Goal: Task Accomplishment & Management: Manage account settings

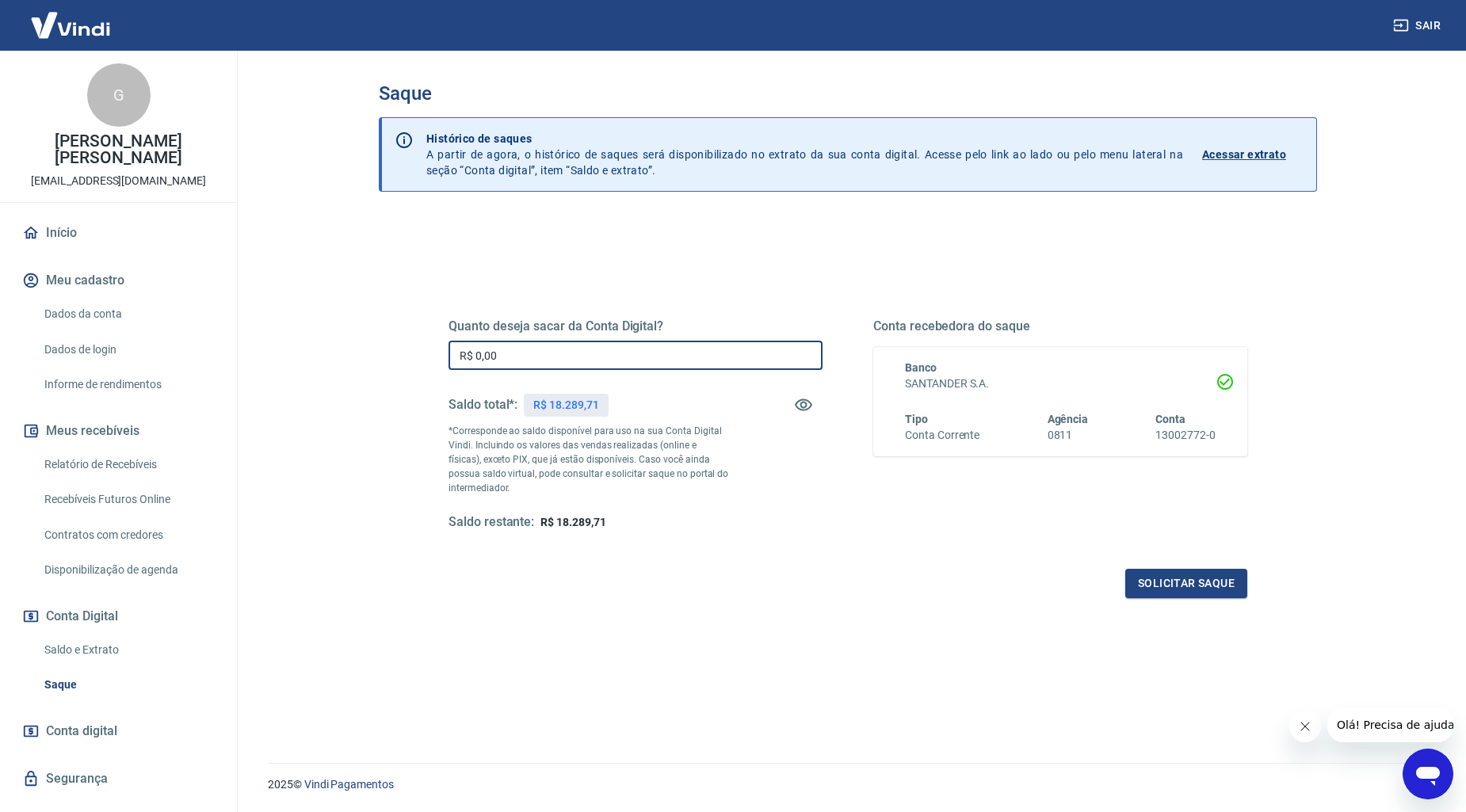
drag, startPoint x: 527, startPoint y: 345, endPoint x: 458, endPoint y: 331, distance: 70.4
click at [458, 331] on div "Quanto deseja sacar da Conta Digital? R$ 0,00 ​ Saldo total*: R$ 18.289,71 *Cor…" at bounding box center [635, 424] width 374 height 213
type input "R$ 3.600,00"
click at [1211, 602] on div "Quanto deseja sacar da Conta Digital? R$ 3.600,00 ​ Saldo total*: R$ 18.289,71 …" at bounding box center [848, 433] width 837 height 369
click at [1211, 597] on div "Quanto deseja sacar da Conta Digital? R$ 3.600,00 ​ Saldo total*: R$ 18.289,71 …" at bounding box center [848, 433] width 837 height 369
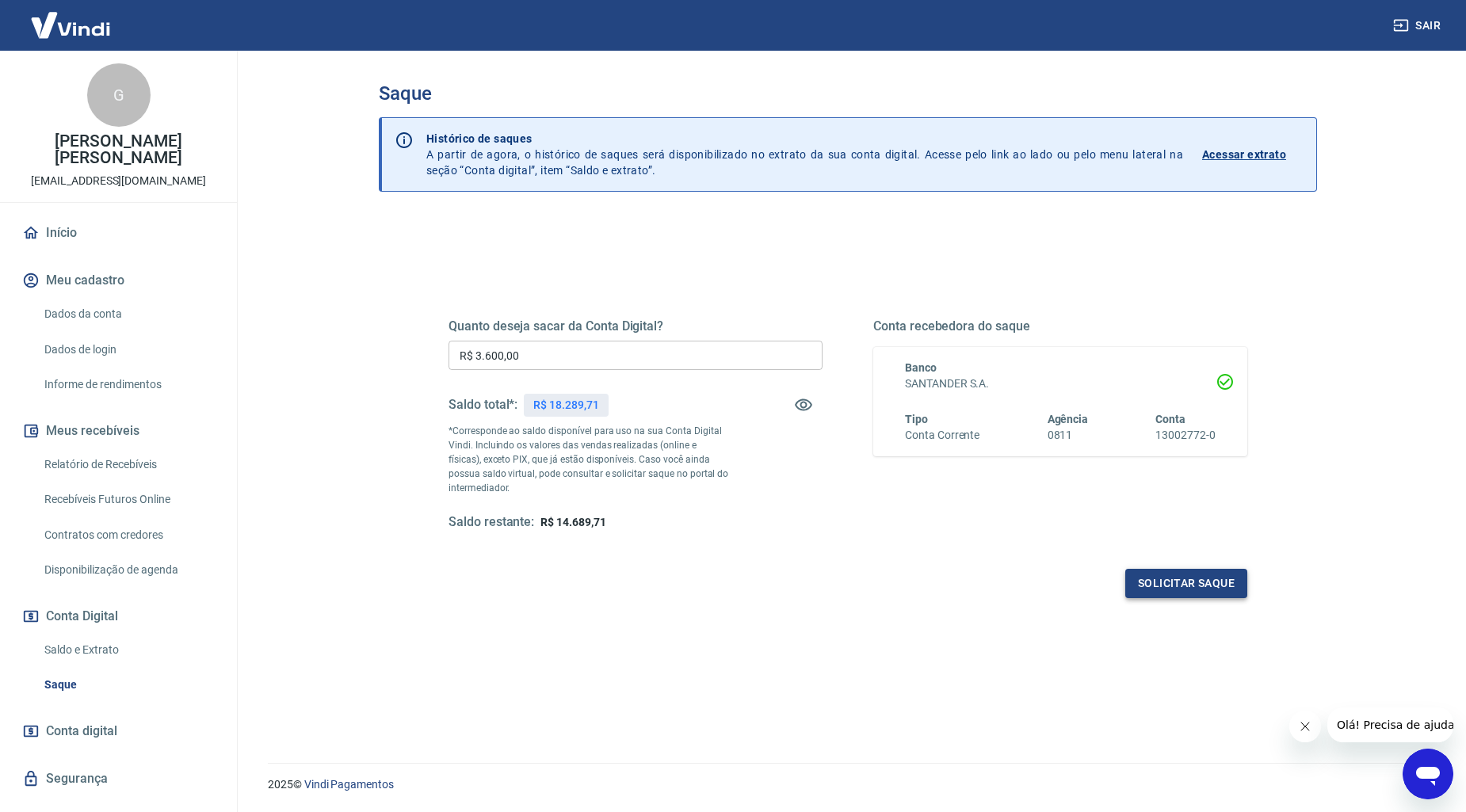
click at [1211, 592] on button "Solicitar saque" at bounding box center [1186, 583] width 122 height 30
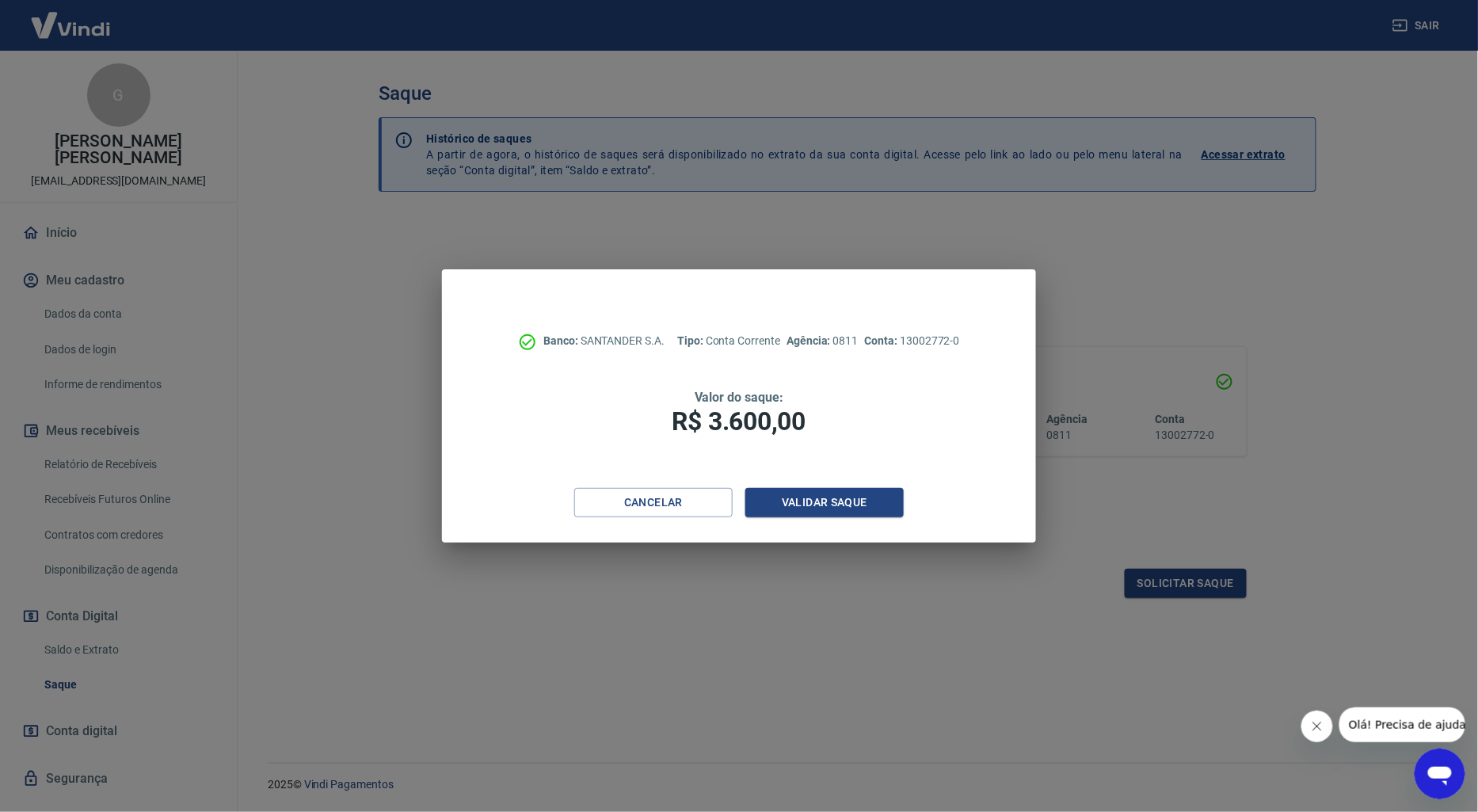
click at [1210, 588] on div "Banco: SANTANDER S.A. Tipo: Conta Corrente Agência: 0811 Conta: 13002772-0 Valo…" at bounding box center [739, 406] width 1478 height 812
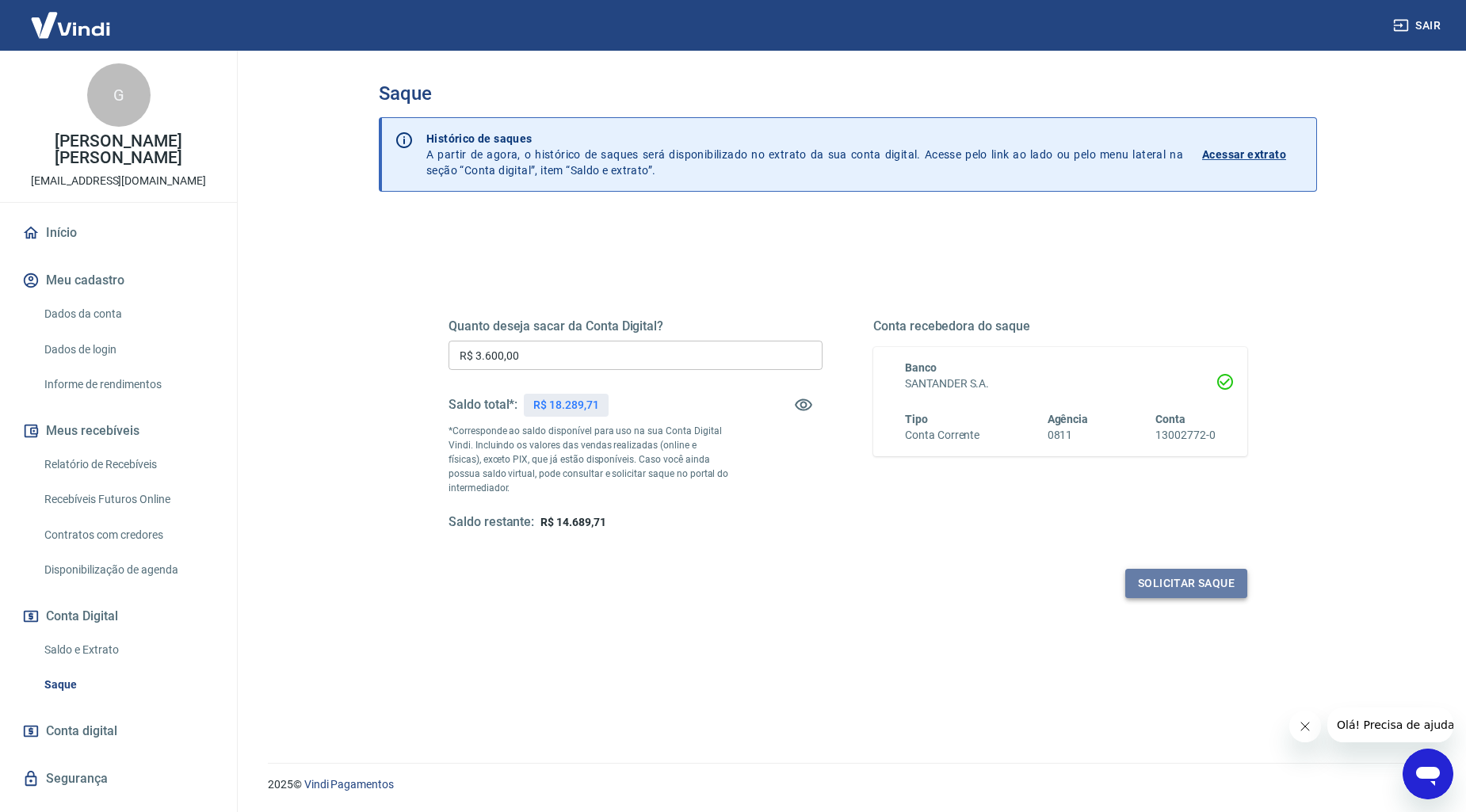
click at [1174, 592] on button "Solicitar saque" at bounding box center [1186, 583] width 122 height 30
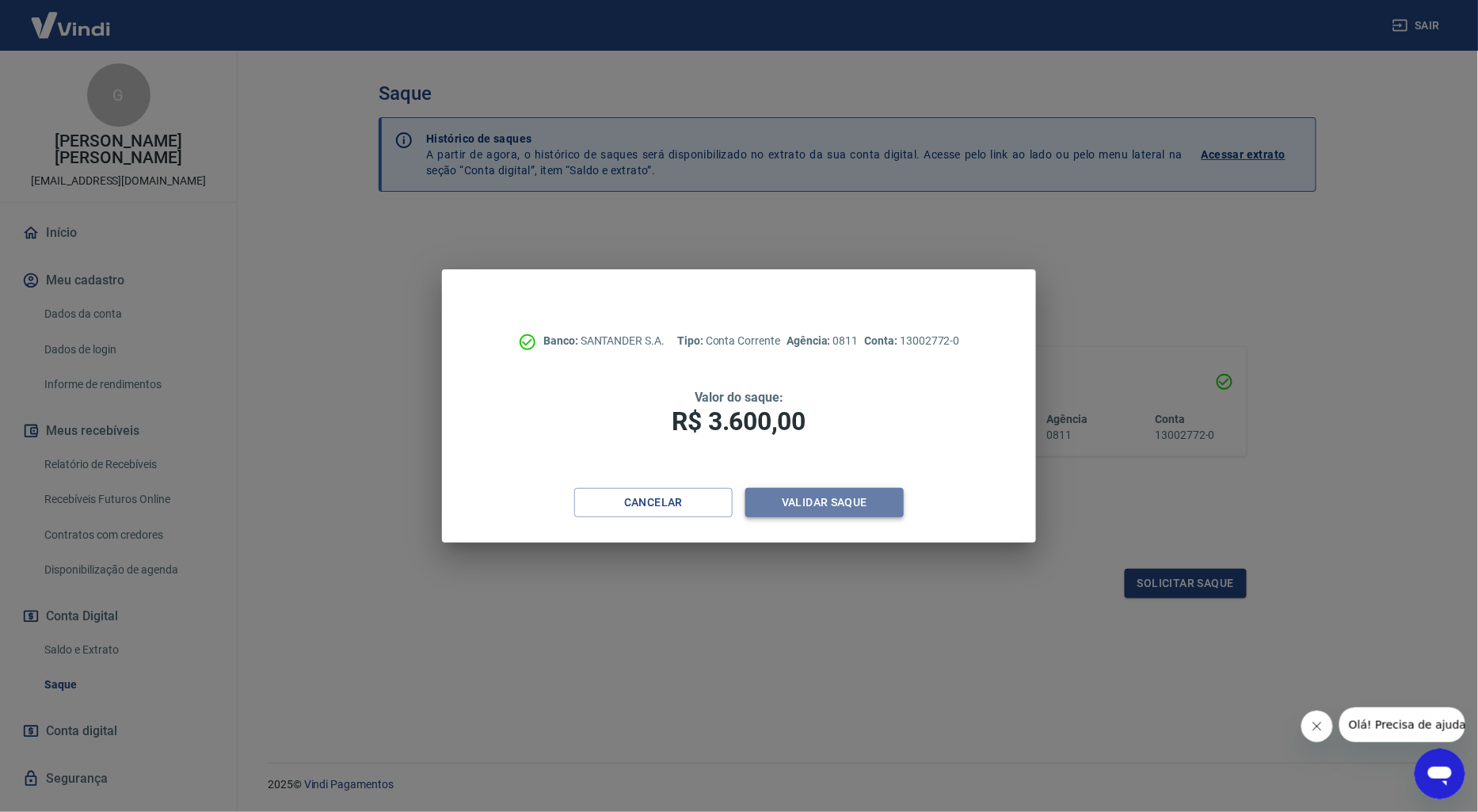
click at [798, 507] on button "Validar saque" at bounding box center [825, 502] width 159 height 30
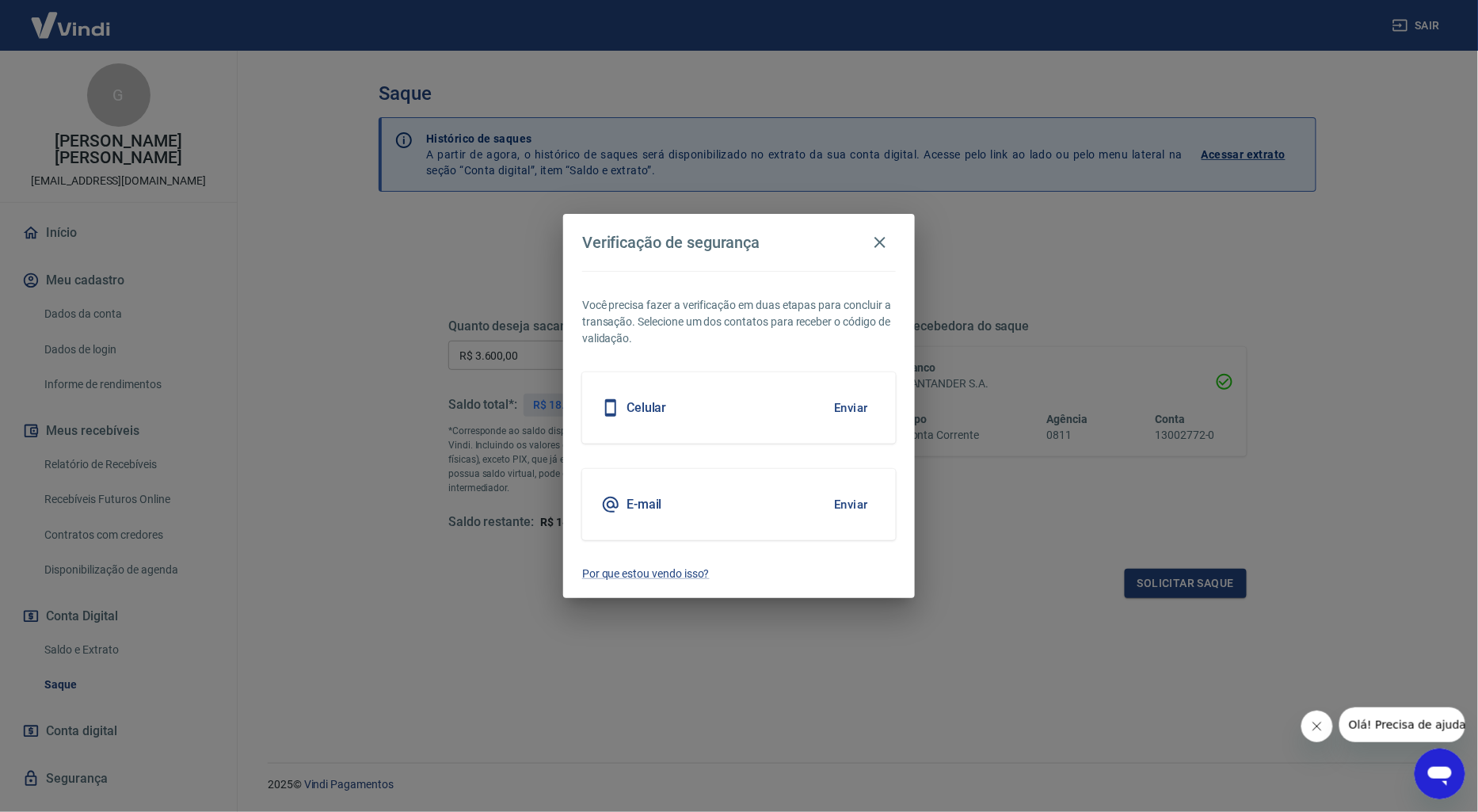
click at [759, 401] on div "Celular Enviar" at bounding box center [739, 407] width 314 height 71
click at [867, 495] on button "Enviar" at bounding box center [851, 504] width 51 height 33
drag, startPoint x: 716, startPoint y: 503, endPoint x: 727, endPoint y: 503, distance: 11.0
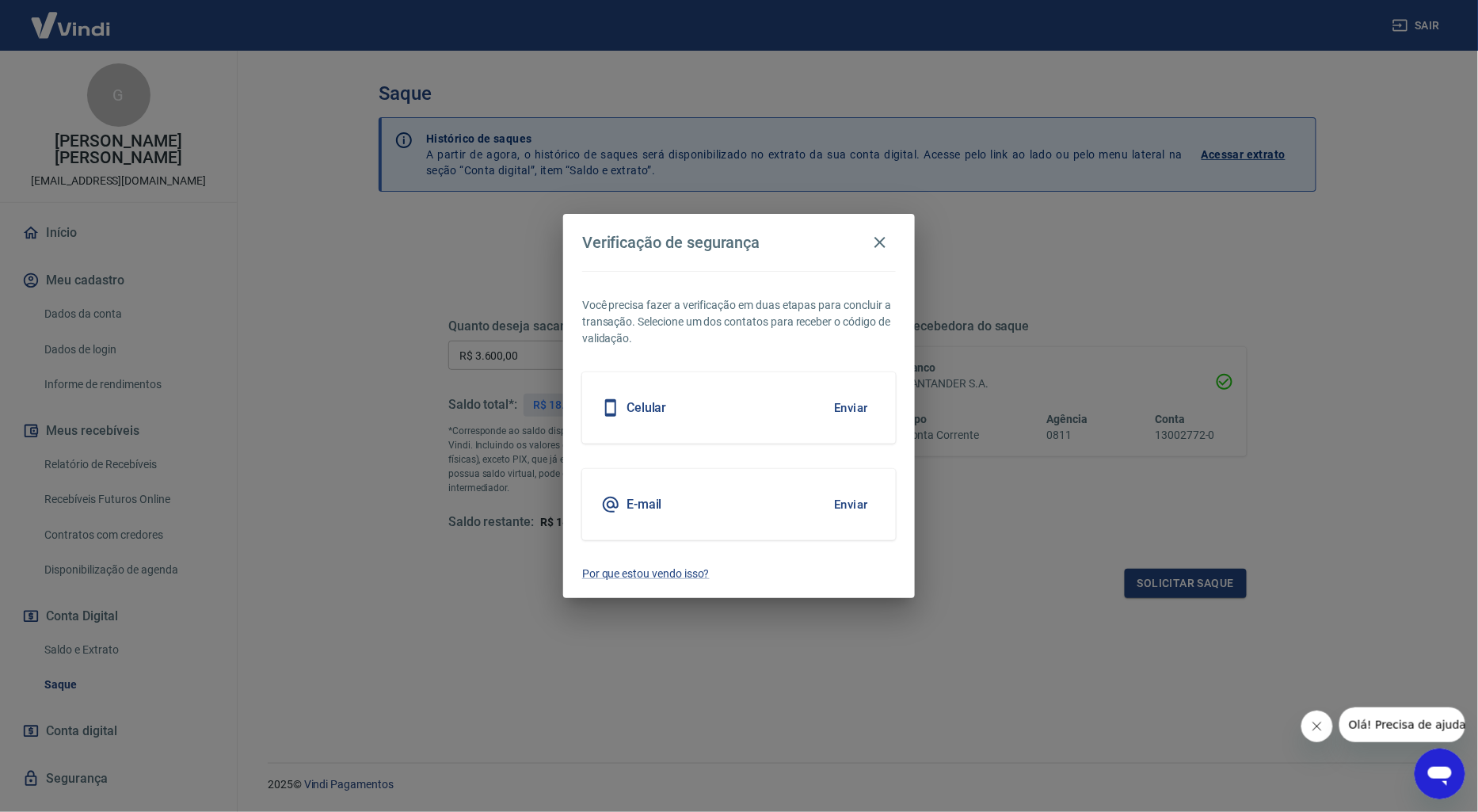
click at [717, 503] on div "E-mail Enviar" at bounding box center [739, 504] width 314 height 71
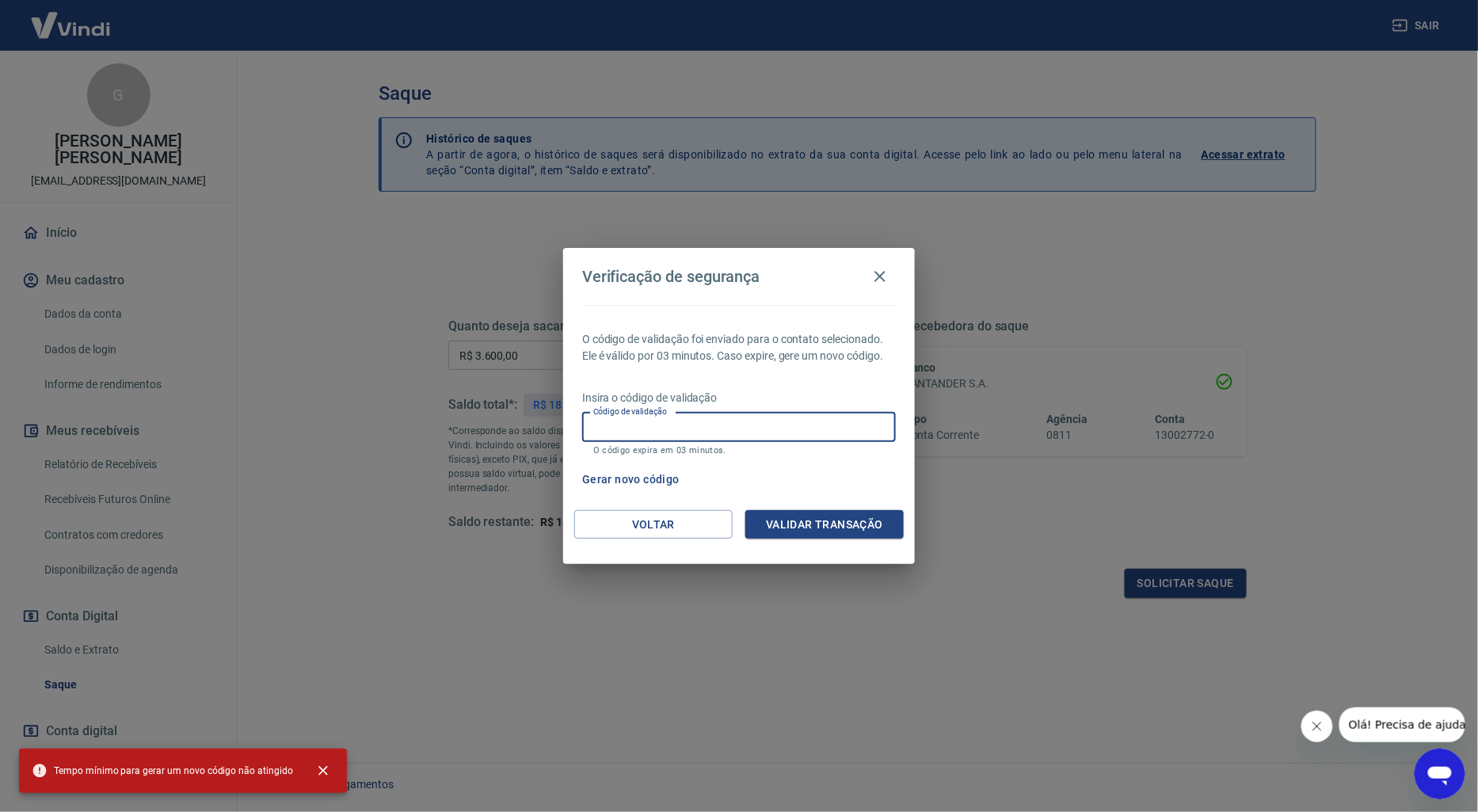
click at [782, 428] on input "Código de validação" at bounding box center [739, 427] width 314 height 30
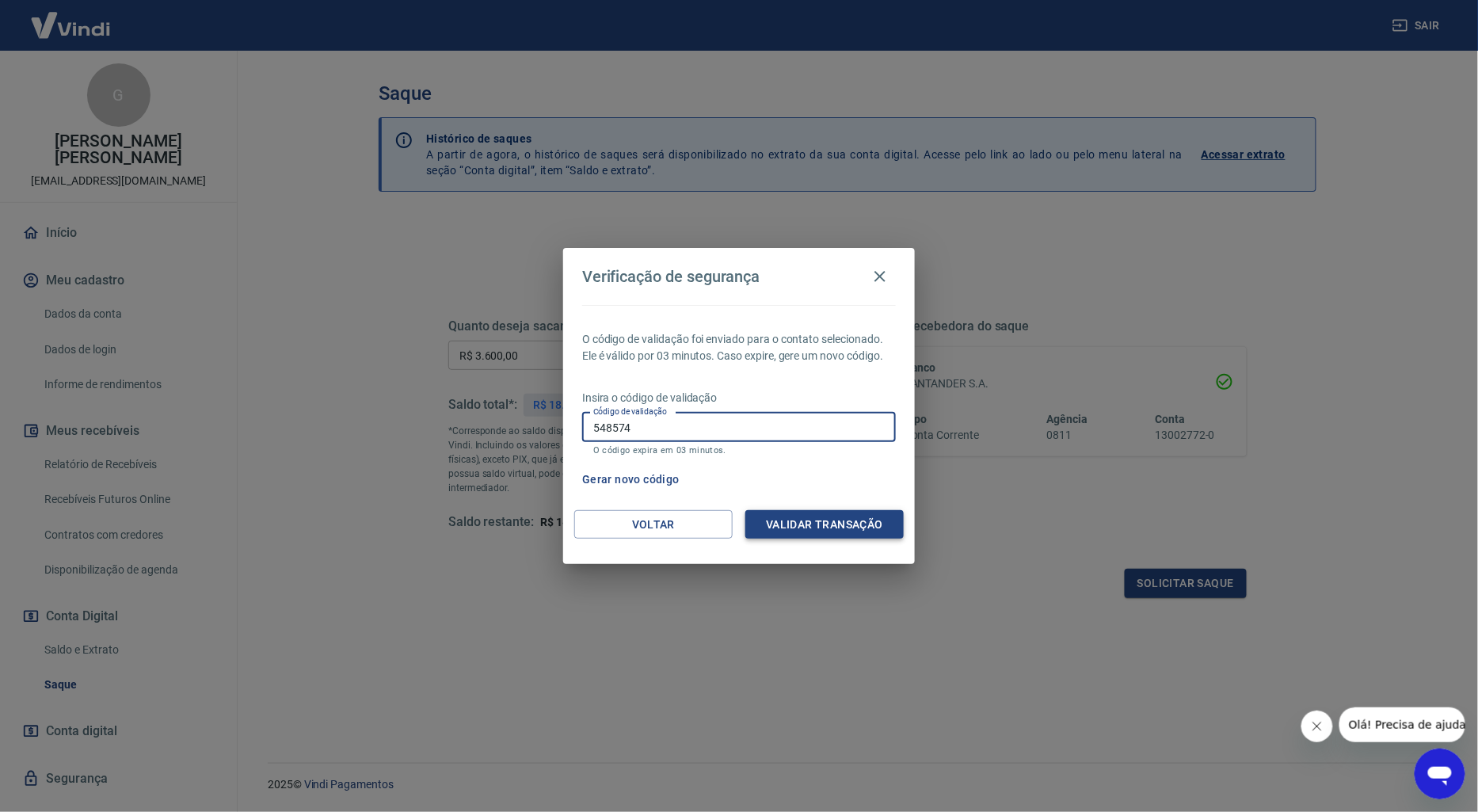
type input "548574"
click at [854, 529] on button "Validar transação" at bounding box center [825, 525] width 159 height 30
